Goal: Task Accomplishment & Management: Use online tool/utility

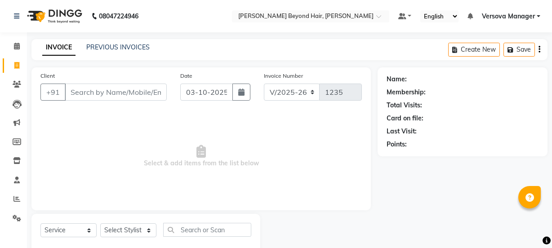
select select "6352"
select select "service"
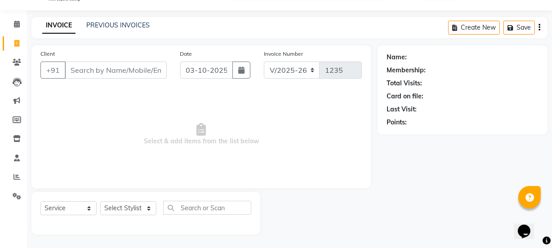
scroll to position [22, 0]
click at [14, 22] on icon at bounding box center [17, 24] width 6 height 7
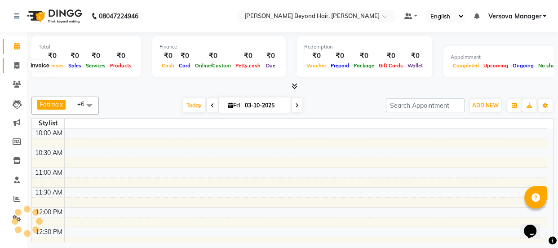
click at [20, 67] on span at bounding box center [17, 66] width 16 height 10
select select "service"
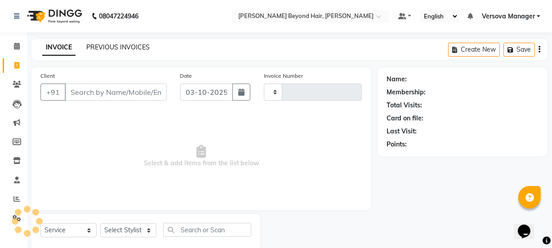
click at [122, 46] on link "PREVIOUS INVOICES" at bounding box center [117, 47] width 63 height 8
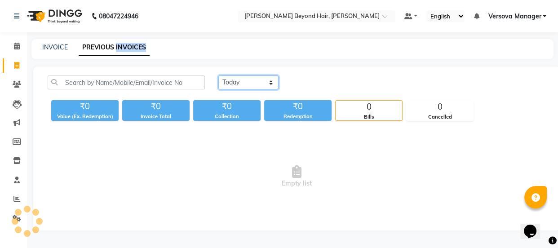
click at [241, 83] on select "[DATE] [DATE] Custom Range" at bounding box center [249, 83] width 60 height 14
select select "range"
click at [219, 76] on select "[DATE] [DATE] Custom Range" at bounding box center [249, 83] width 60 height 14
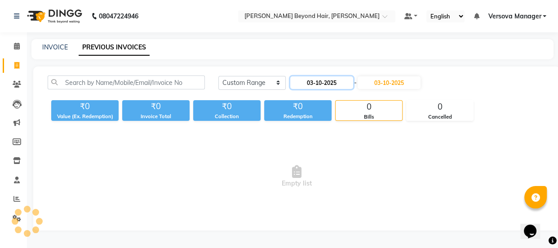
click at [333, 83] on input "03-10-2025" at bounding box center [321, 82] width 63 height 13
select select "10"
select select "2025"
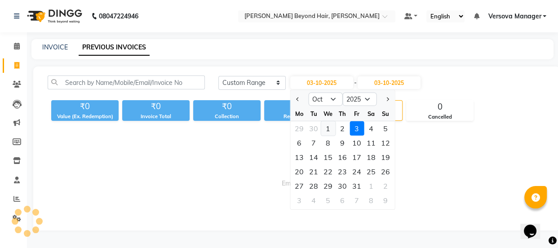
click at [326, 127] on div "1" at bounding box center [328, 128] width 14 height 14
type input "01-10-2025"
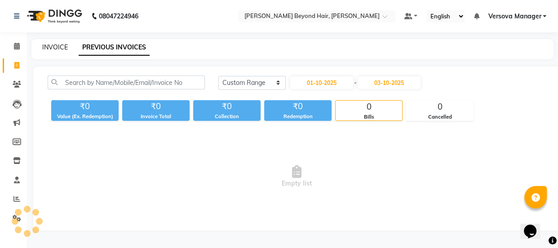
click at [63, 49] on link "INVOICE" at bounding box center [55, 47] width 26 height 8
select select "service"
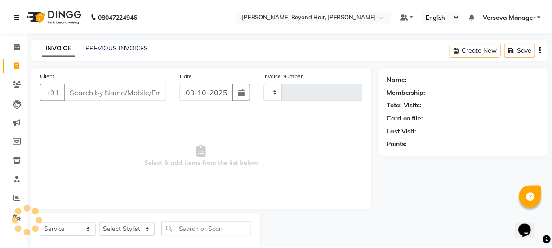
scroll to position [22, 0]
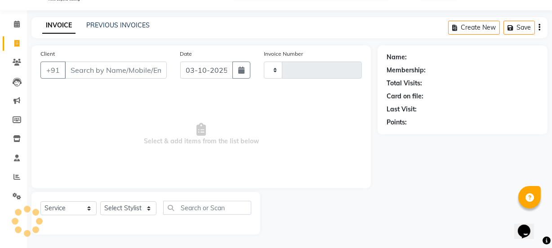
type input "1235"
select select "6352"
